Goal: Information Seeking & Learning: Learn about a topic

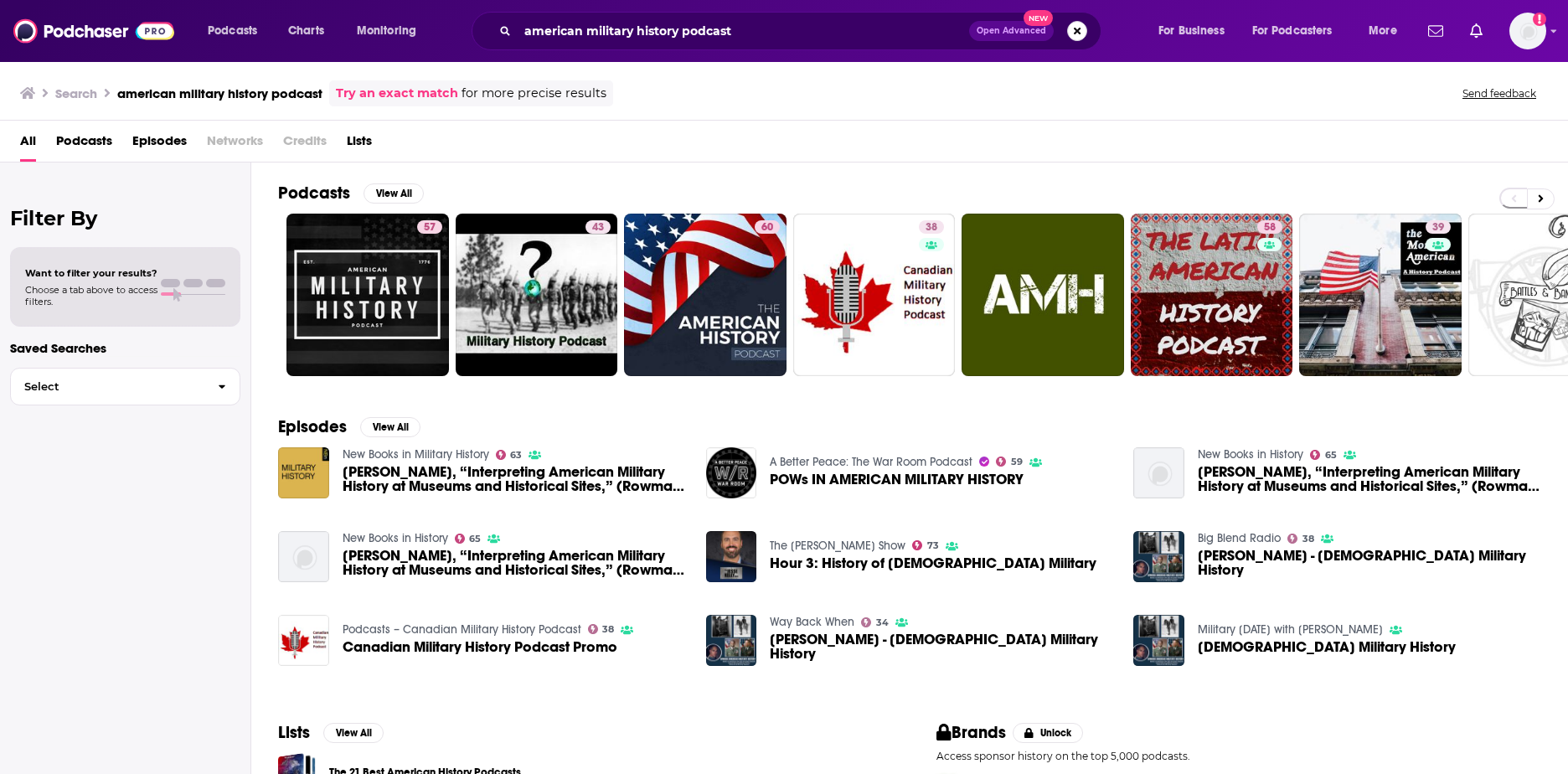
drag, startPoint x: 1070, startPoint y: 34, endPoint x: 1016, endPoint y: 20, distance: 55.8
click at [1070, 34] on button "Search podcasts, credits, & more..." at bounding box center [1077, 31] width 20 height 20
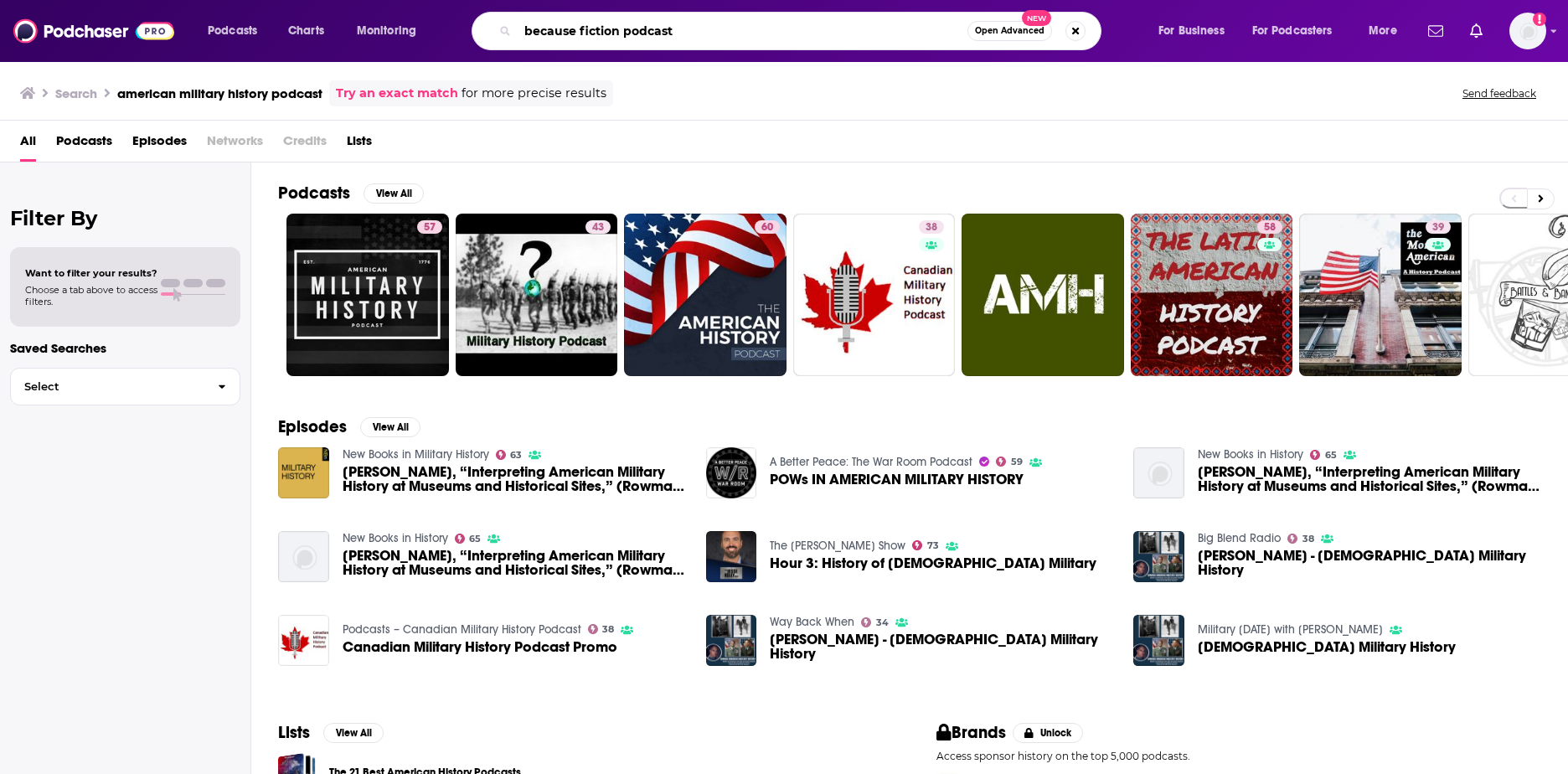
type input "because fiction podcast"
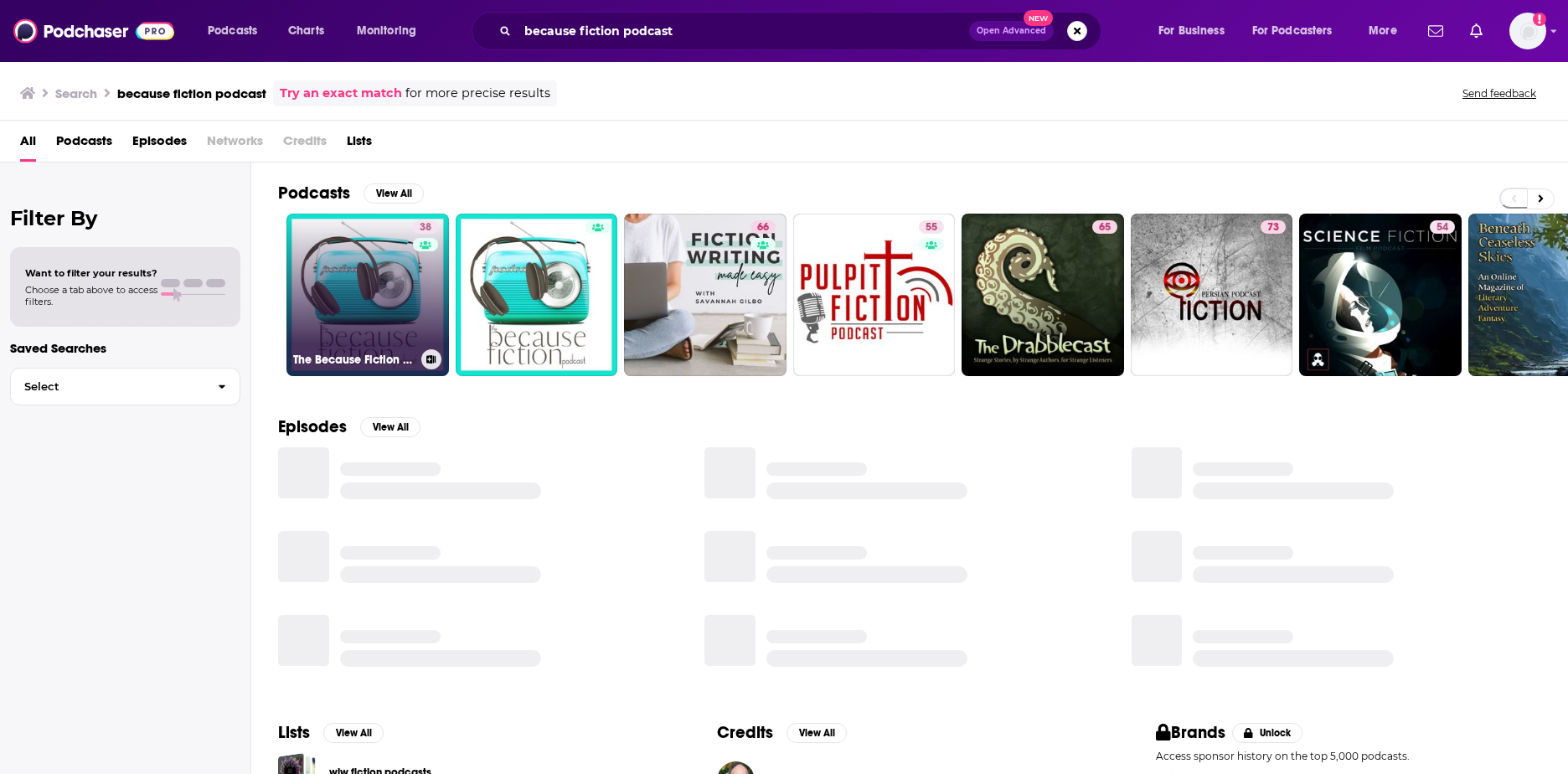
click at [395, 318] on link "38 The Because Fiction Podcast" at bounding box center [367, 295] width 163 height 163
